Goal: Information Seeking & Learning: Learn about a topic

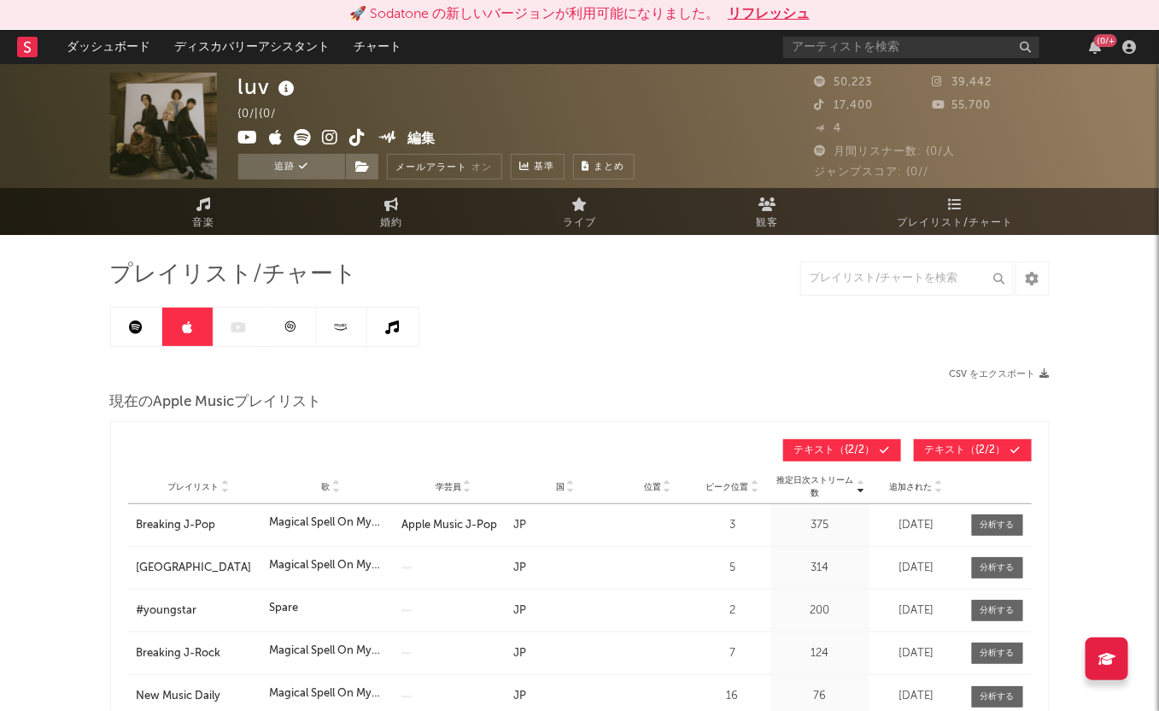
click at [133, 340] on link at bounding box center [136, 327] width 51 height 38
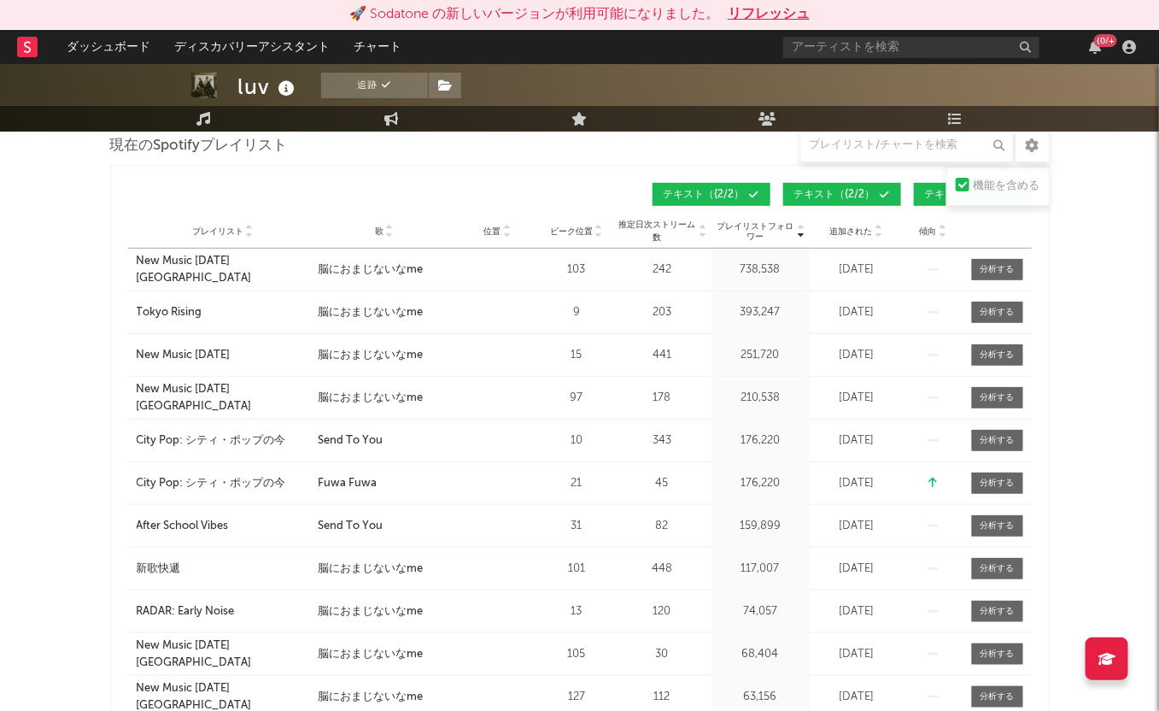
scroll to position [213, 0]
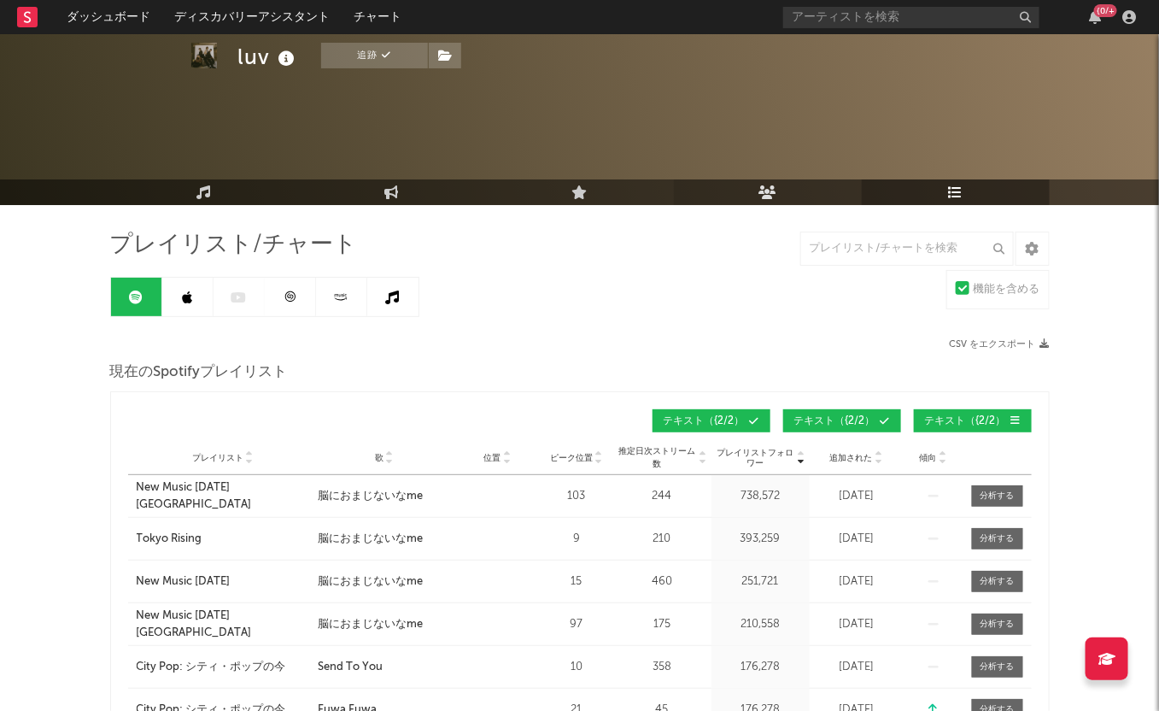
scroll to position [320, 0]
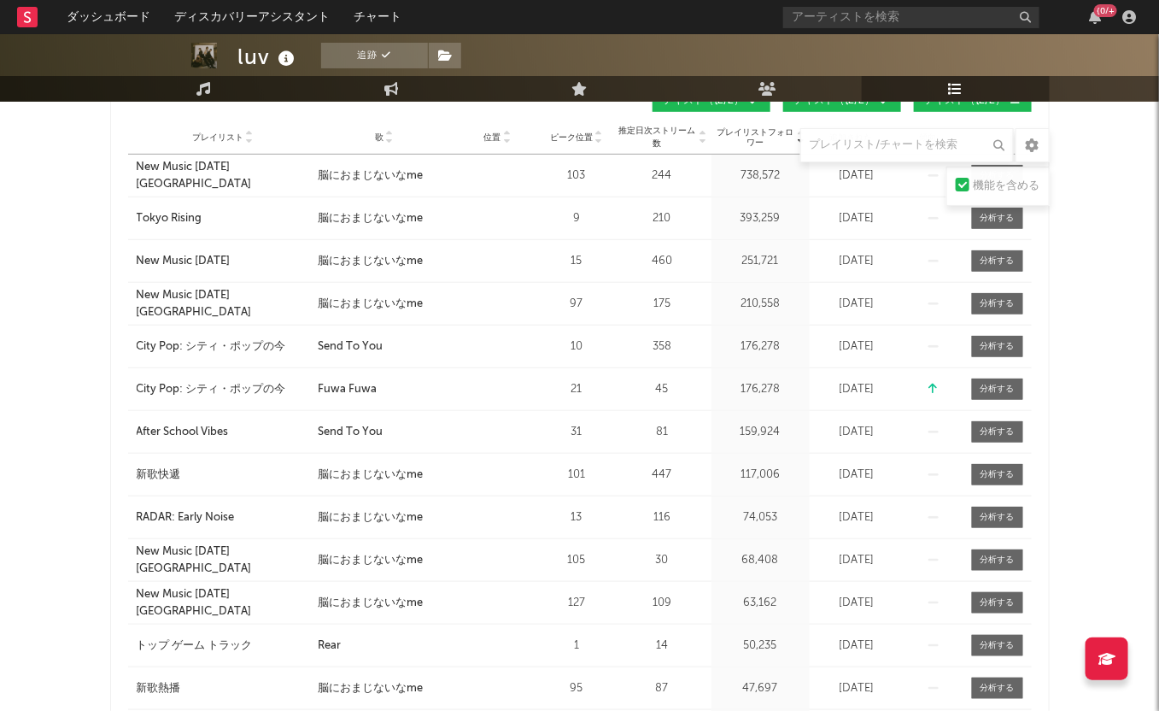
click at [387, 139] on icon at bounding box center [389, 141] width 9 height 7
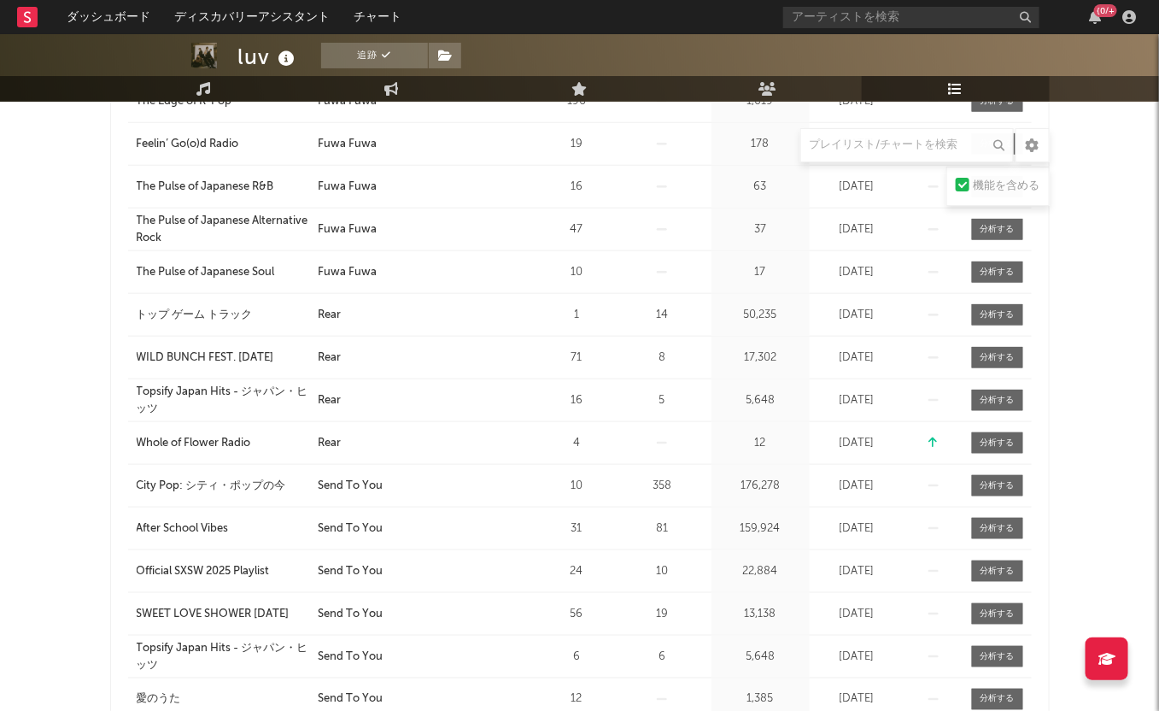
scroll to position [747, 0]
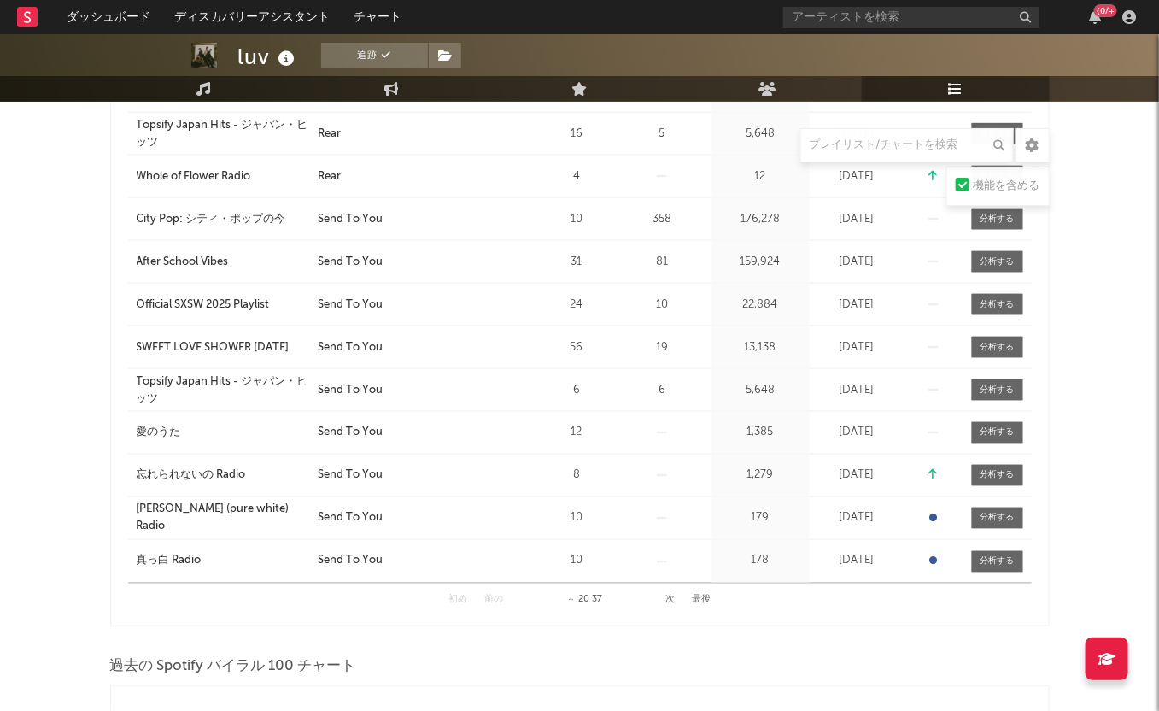
click at [671, 595] on button "次" at bounding box center [669, 599] width 9 height 9
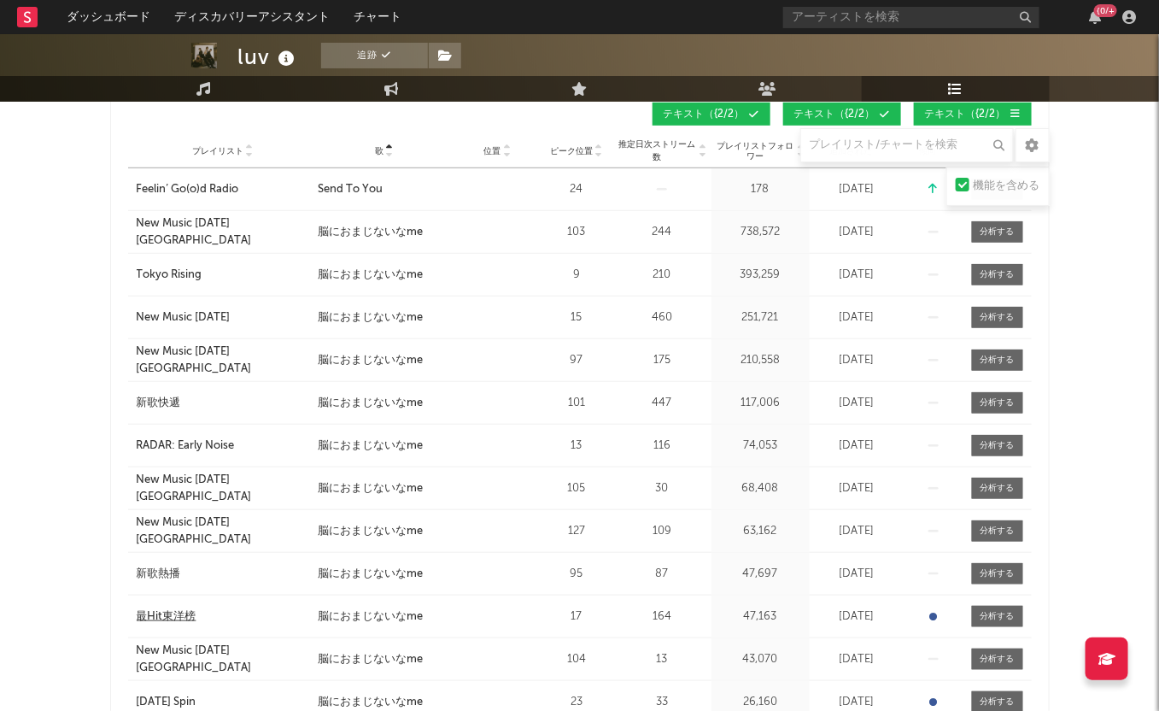
scroll to position [320, 0]
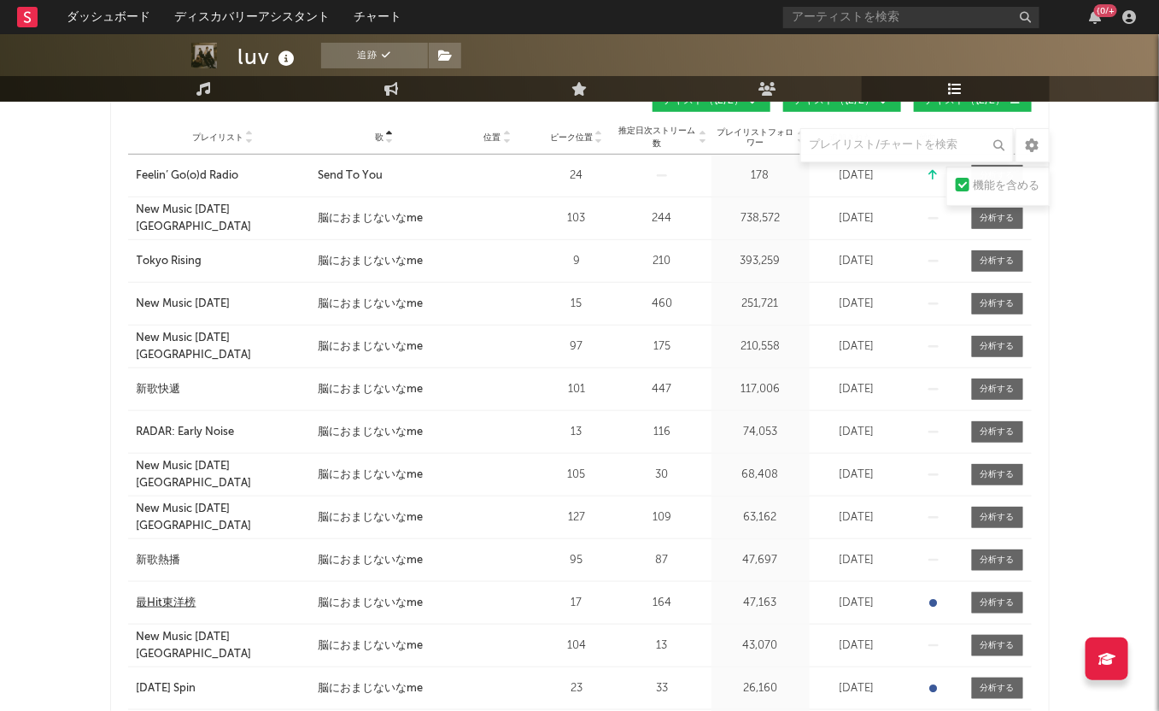
click at [179, 604] on div "最Hit東洋榜" at bounding box center [167, 603] width 60 height 17
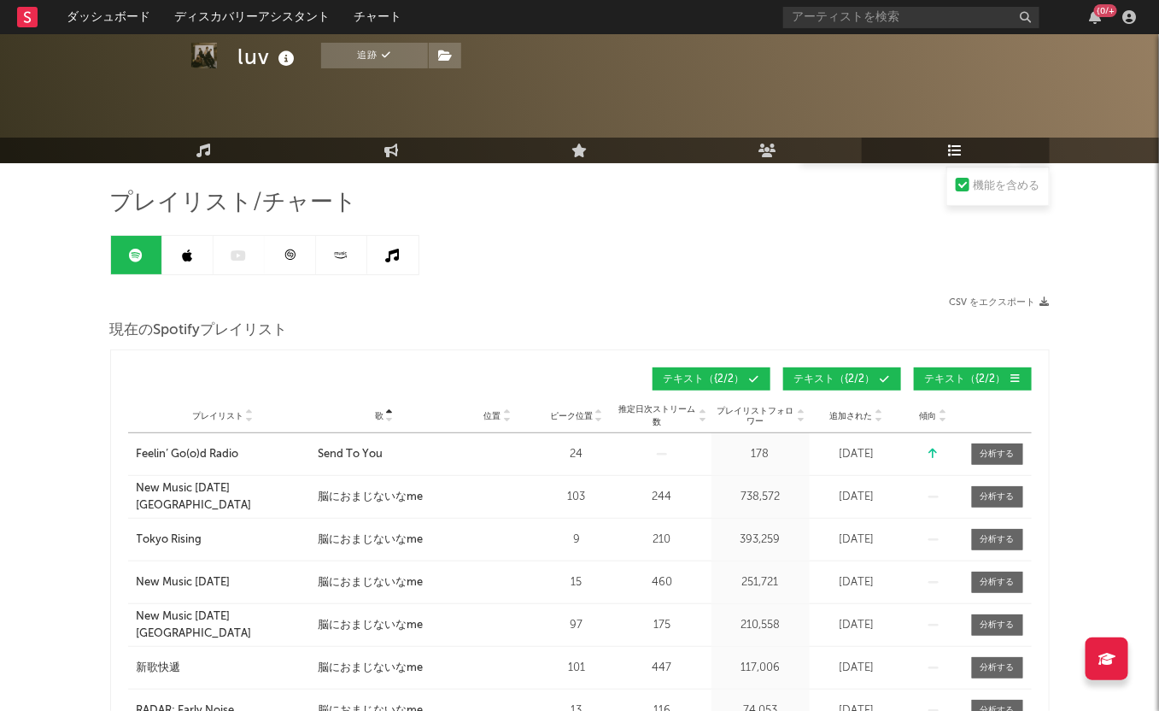
scroll to position [0, 0]
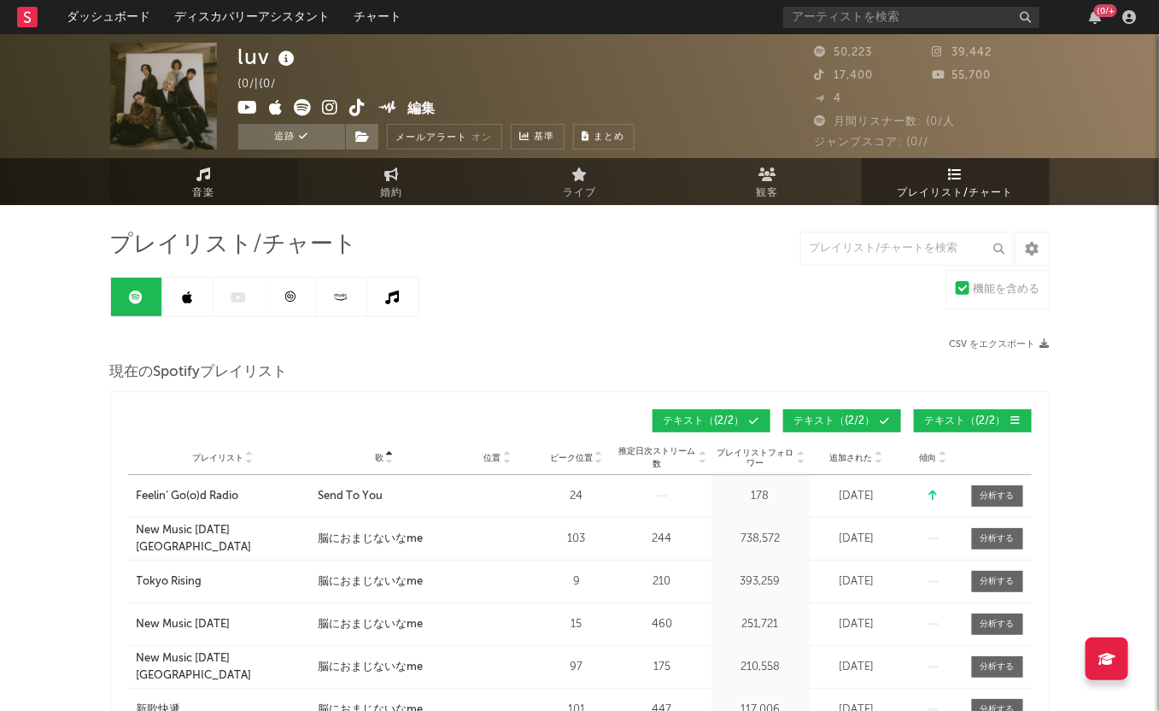
click at [237, 173] on link "音楽" at bounding box center [204, 181] width 188 height 47
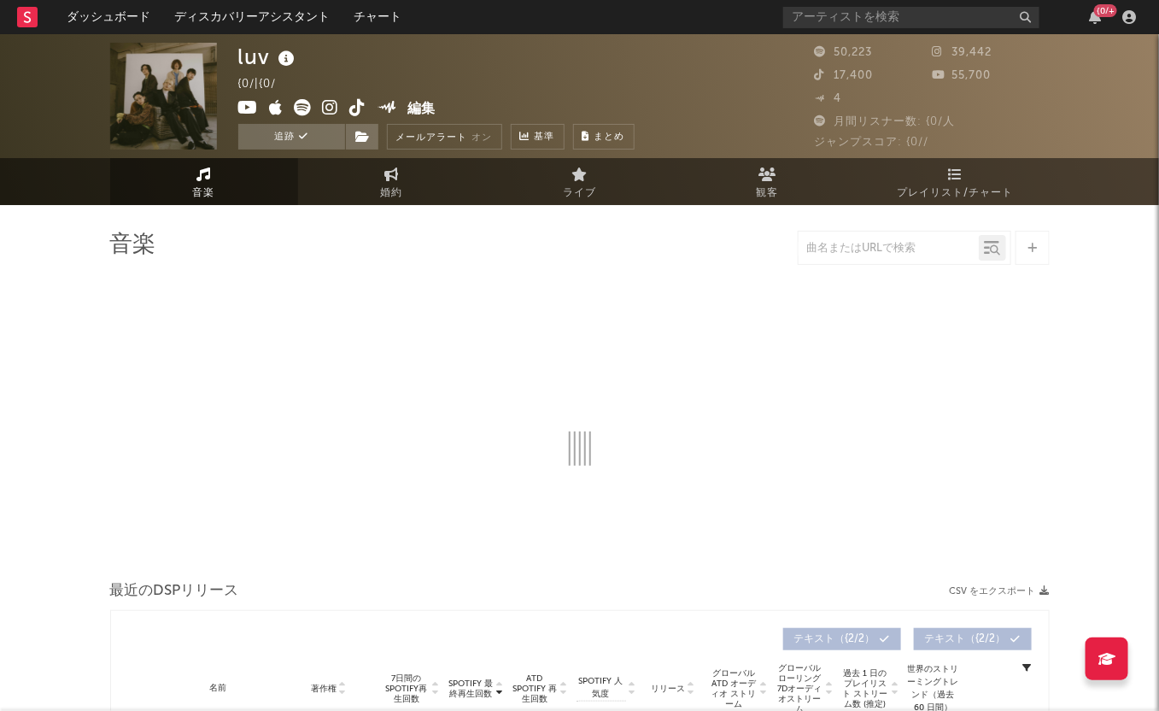
select select "6m"
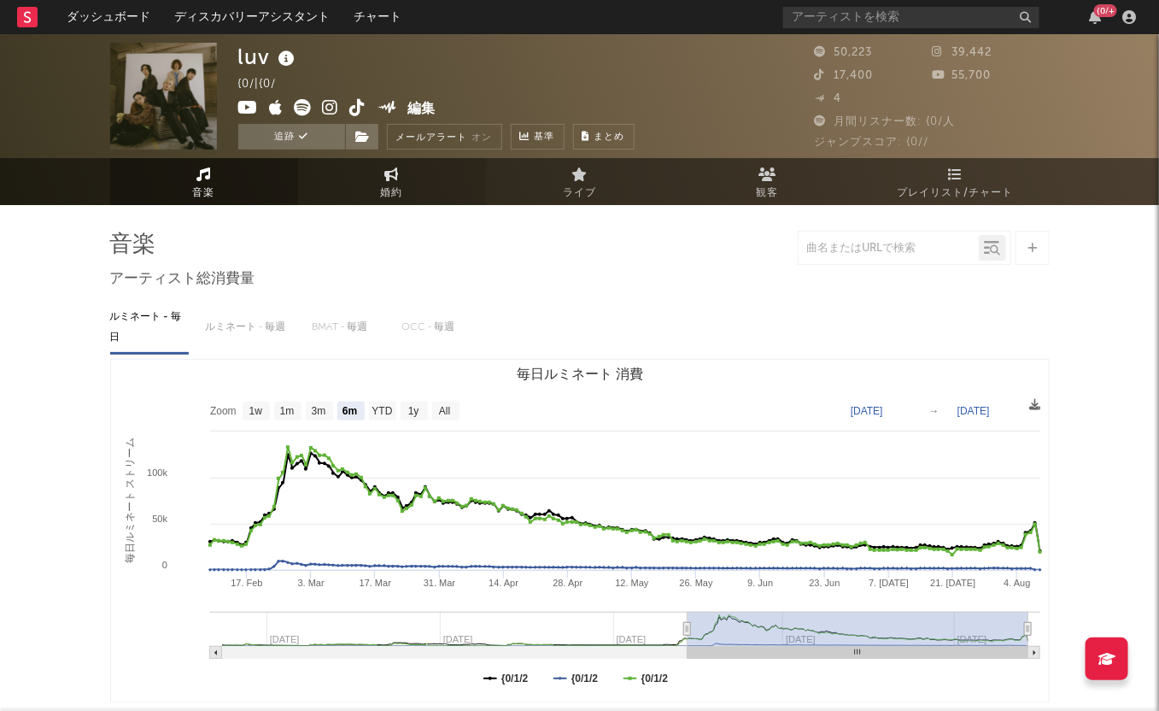
click at [414, 185] on link "婚約" at bounding box center [392, 181] width 188 height 47
select select "1w"
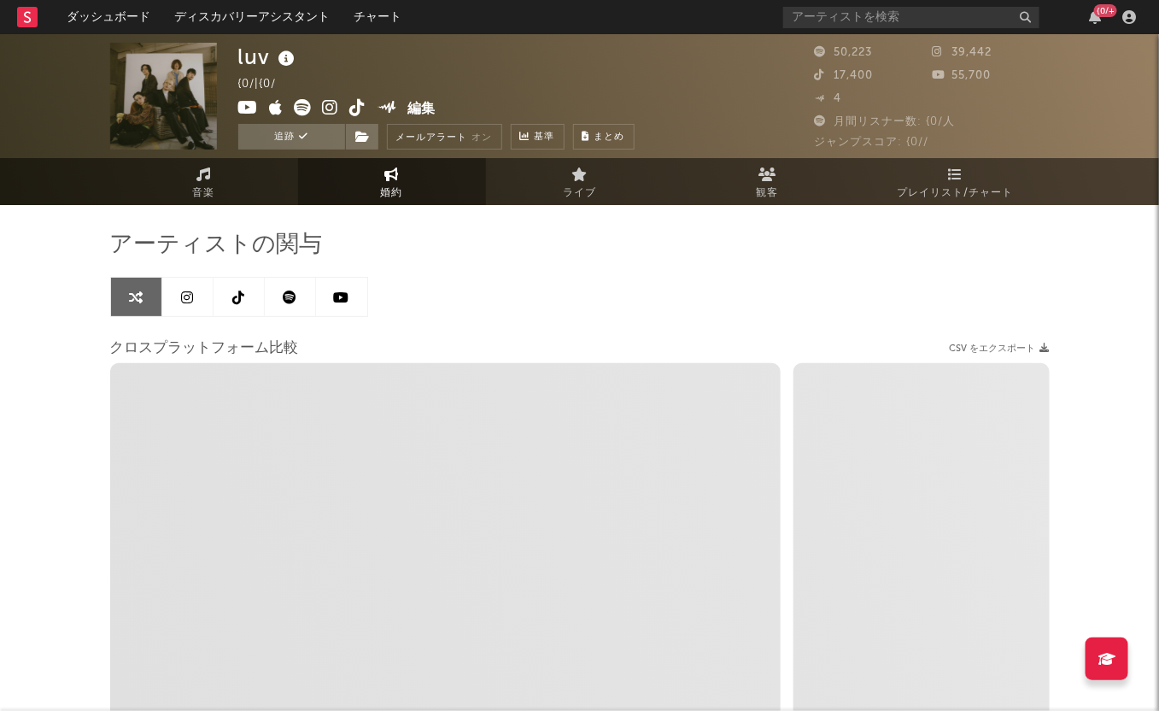
select select "1m"
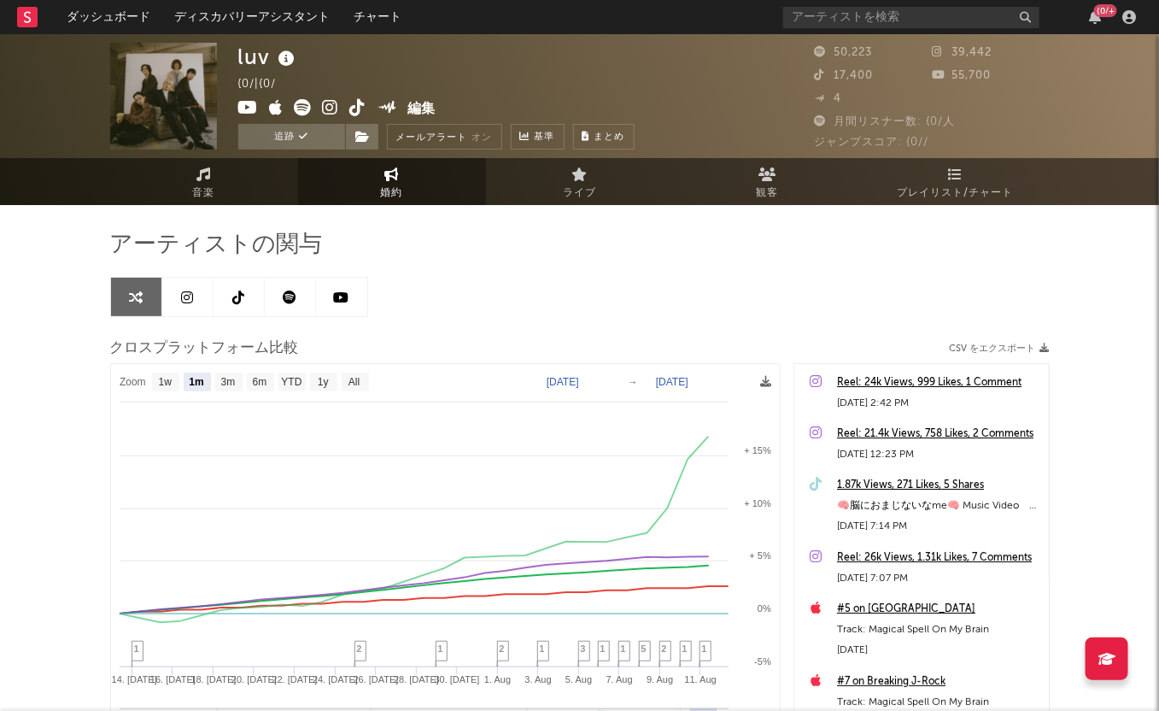
click at [961, 376] on div "Reel: 24k Views, 999 Likes, 1 Comment" at bounding box center [938, 382] width 203 height 21
